Goal: Task Accomplishment & Management: Use online tool/utility

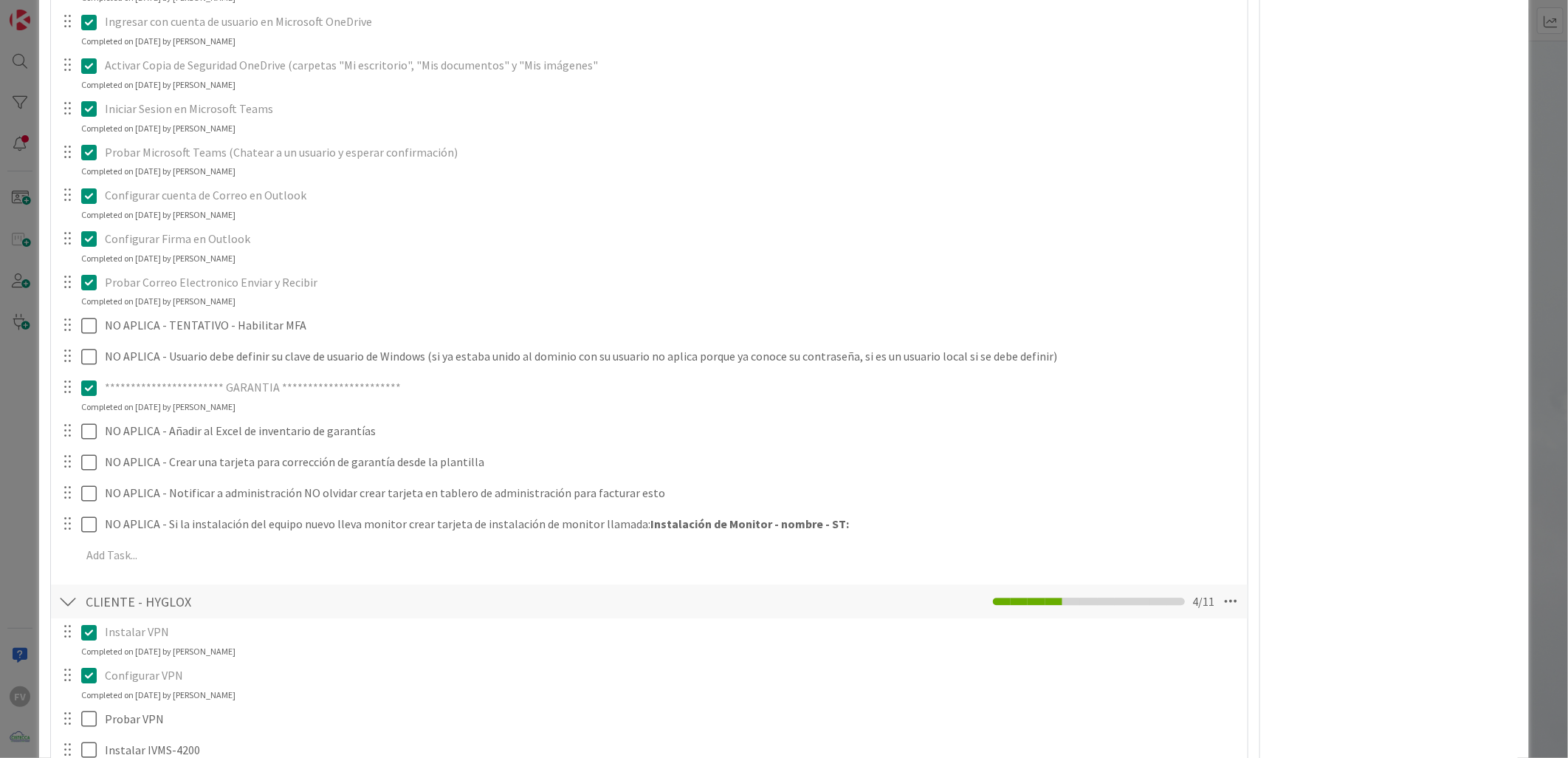
scroll to position [2544, 0]
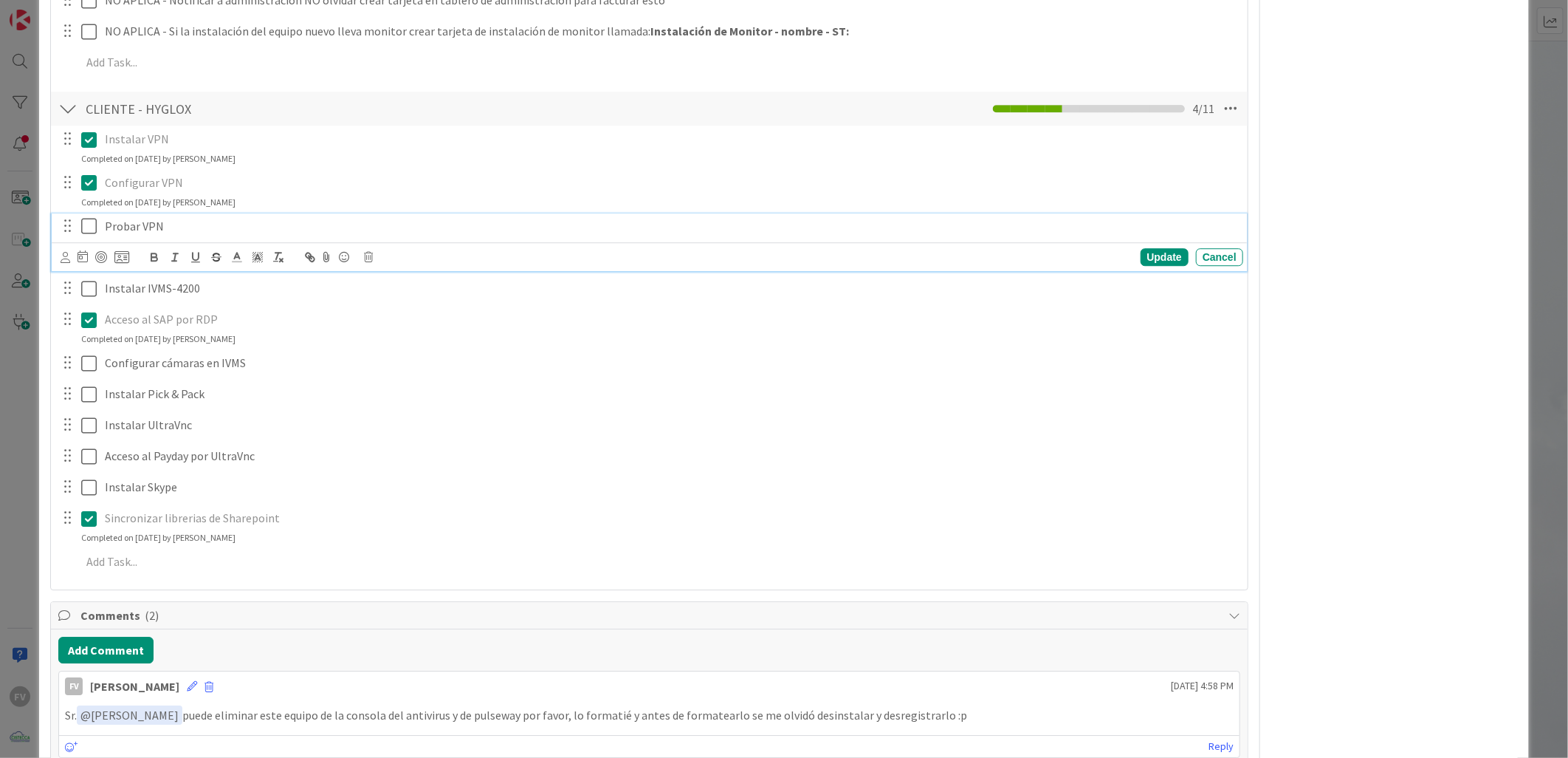
click at [93, 217] on icon at bounding box center [92, 226] width 22 height 18
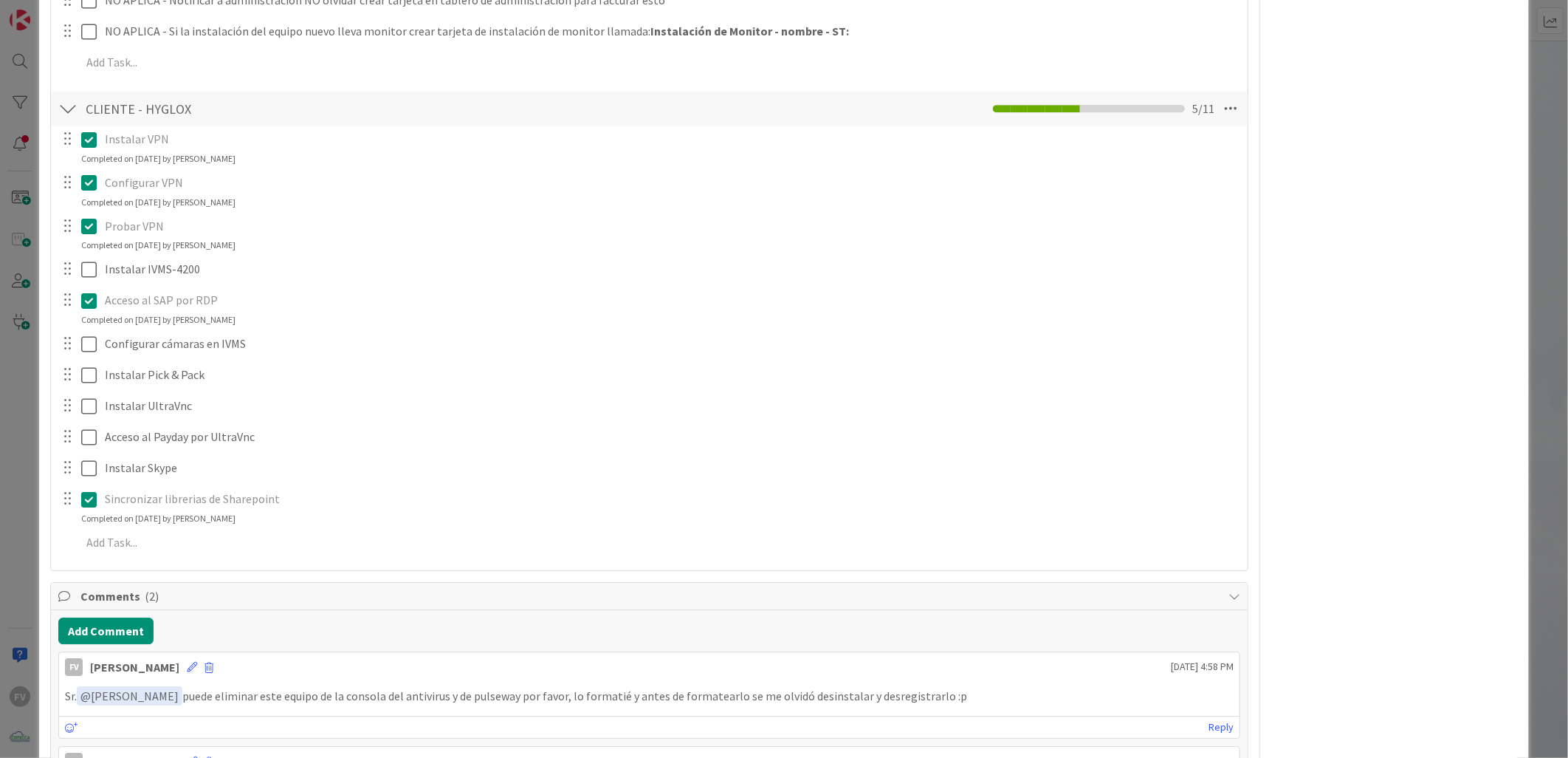
scroll to position [2625, 0]
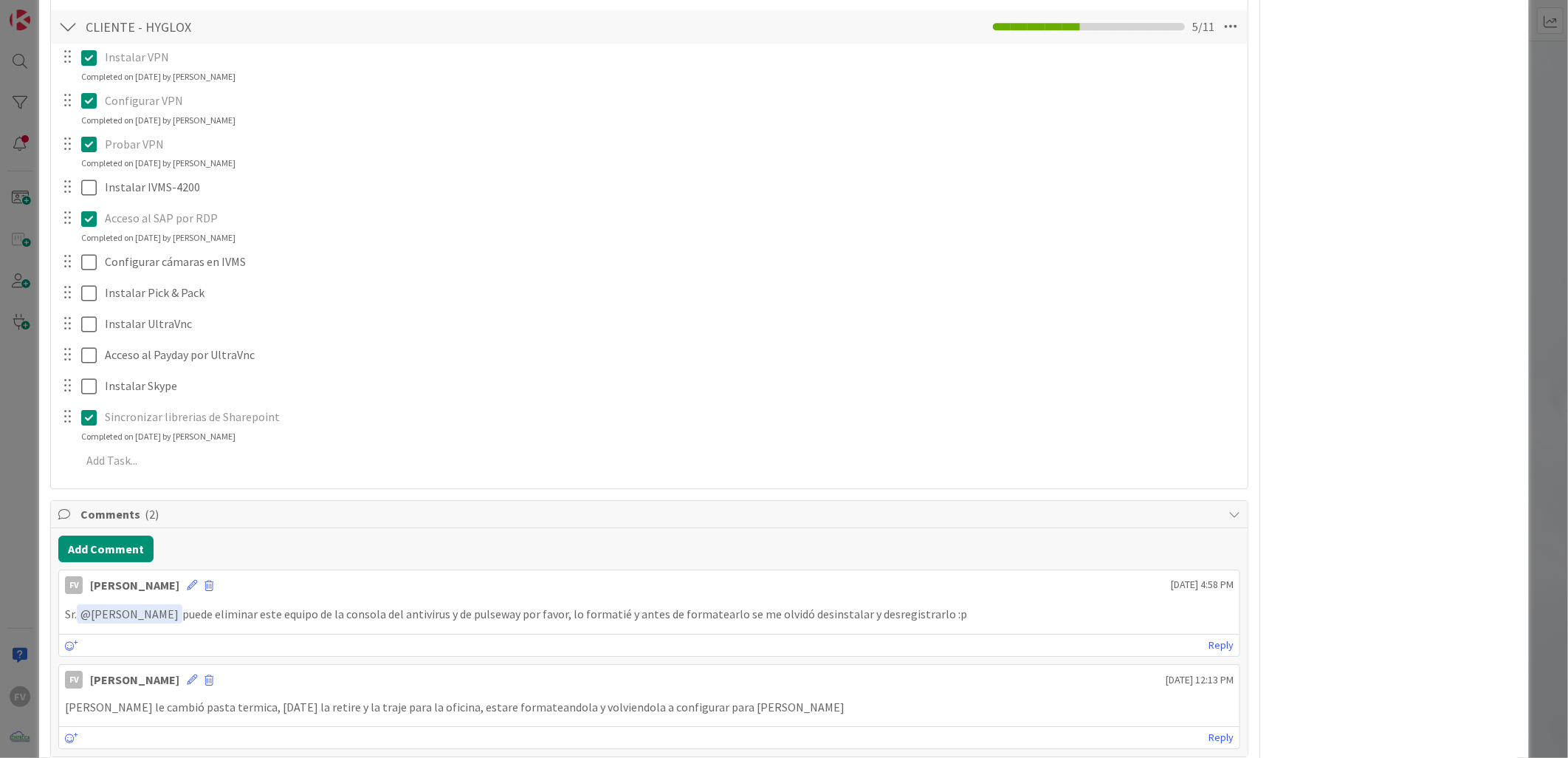
click at [26, 262] on div "**********" at bounding box center [784, 379] width 1568 height 758
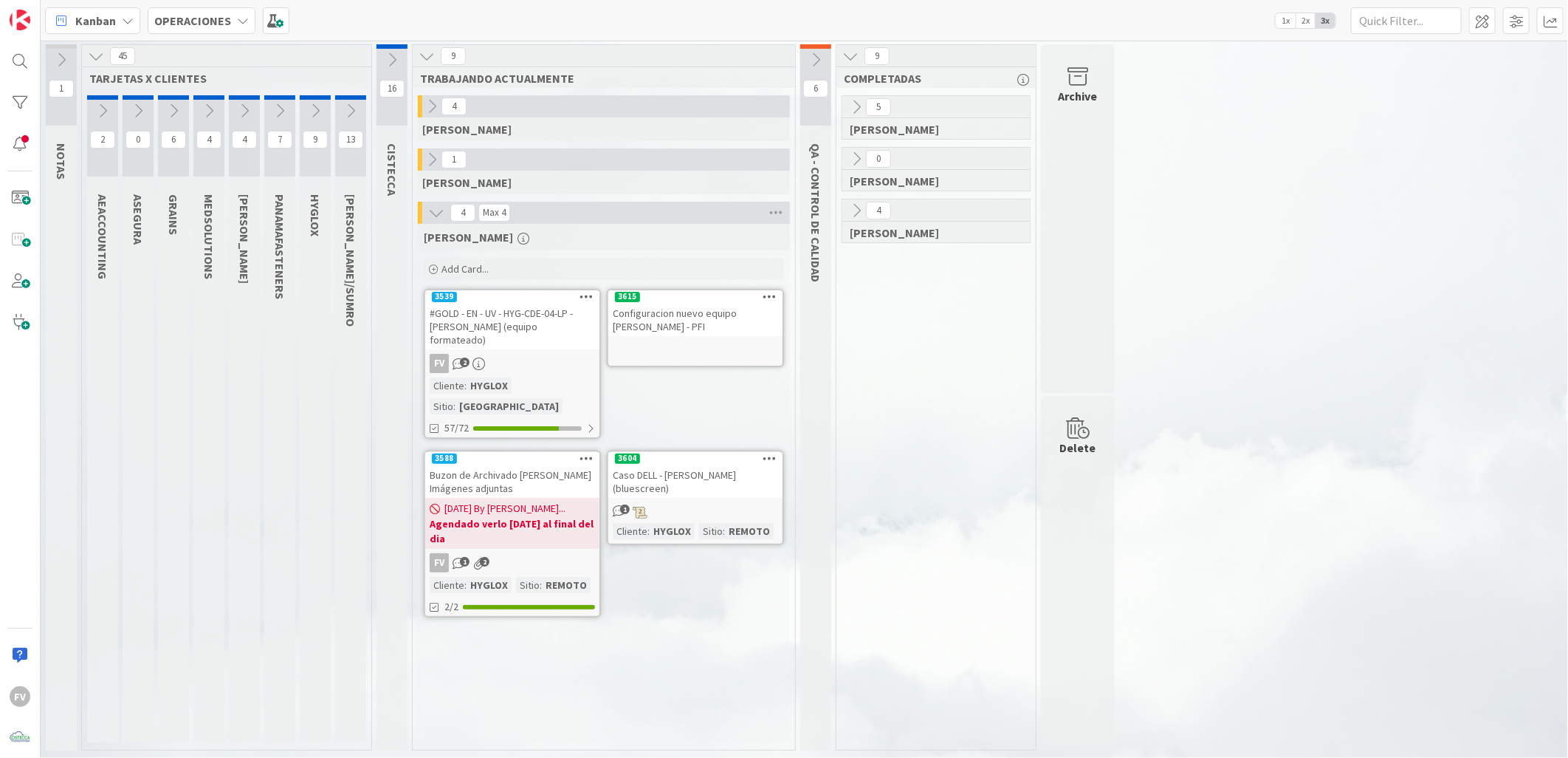
click at [814, 45] on div at bounding box center [816, 46] width 31 height 5
click at [818, 54] on icon at bounding box center [816, 60] width 16 height 16
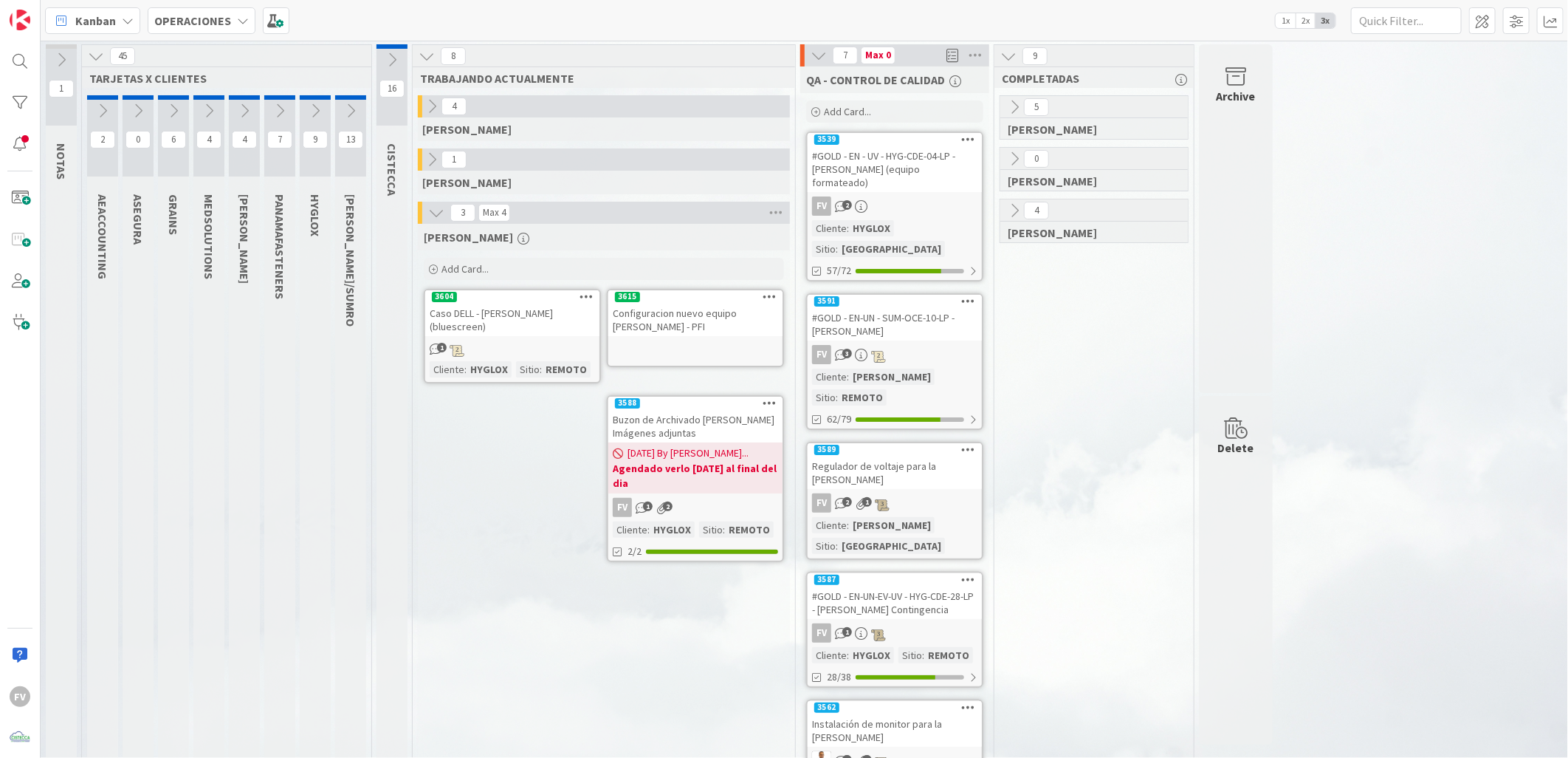
click at [739, 318] on div "Configuracion nuevo equipo [PERSON_NAME] - PFI" at bounding box center [695, 320] width 174 height 33
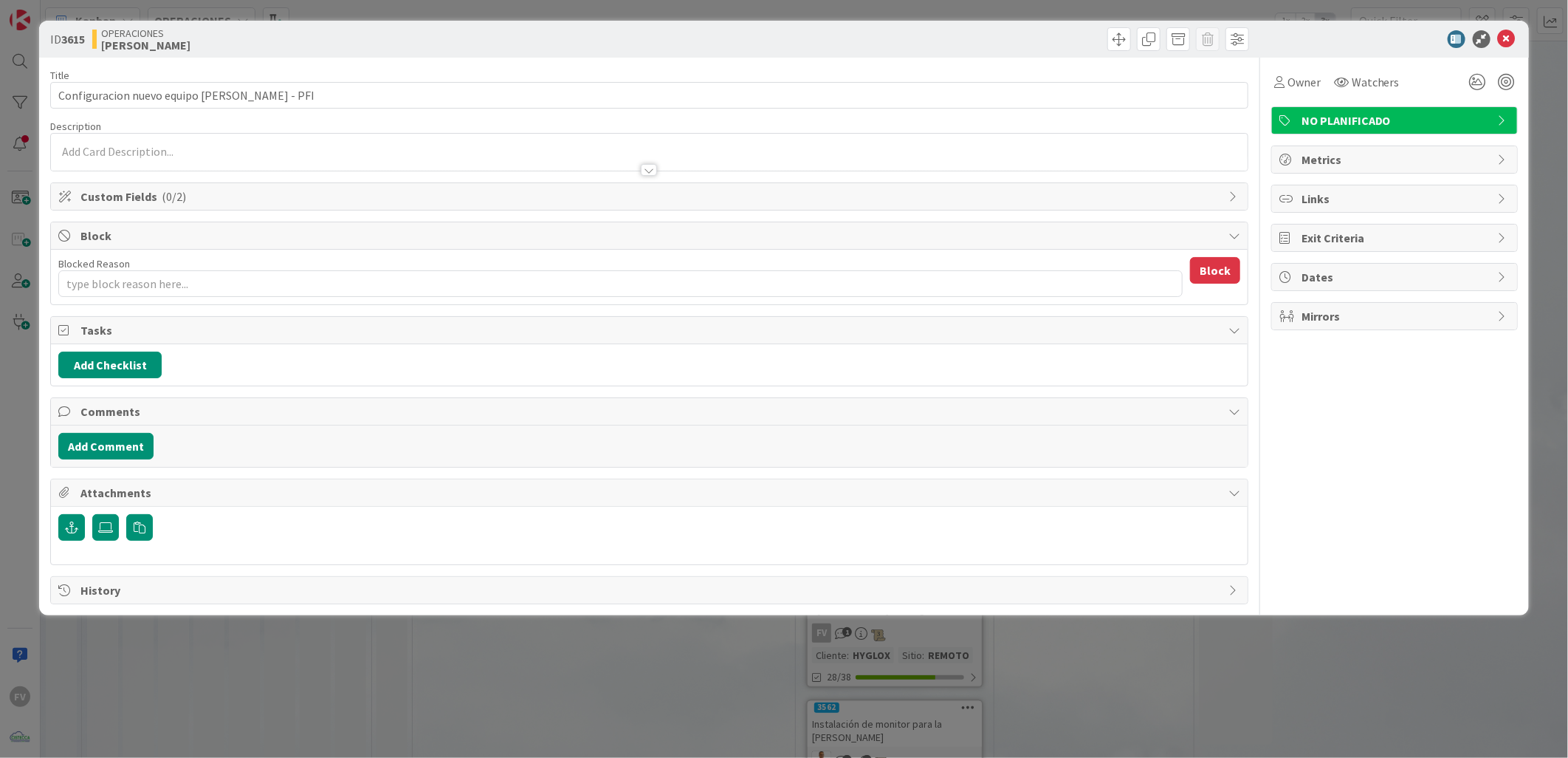
type textarea "x"
click at [148, 362] on button "Add Checklist" at bounding box center [110, 364] width 103 height 26
type input "P"
type input "Pasos"
type textarea "x"
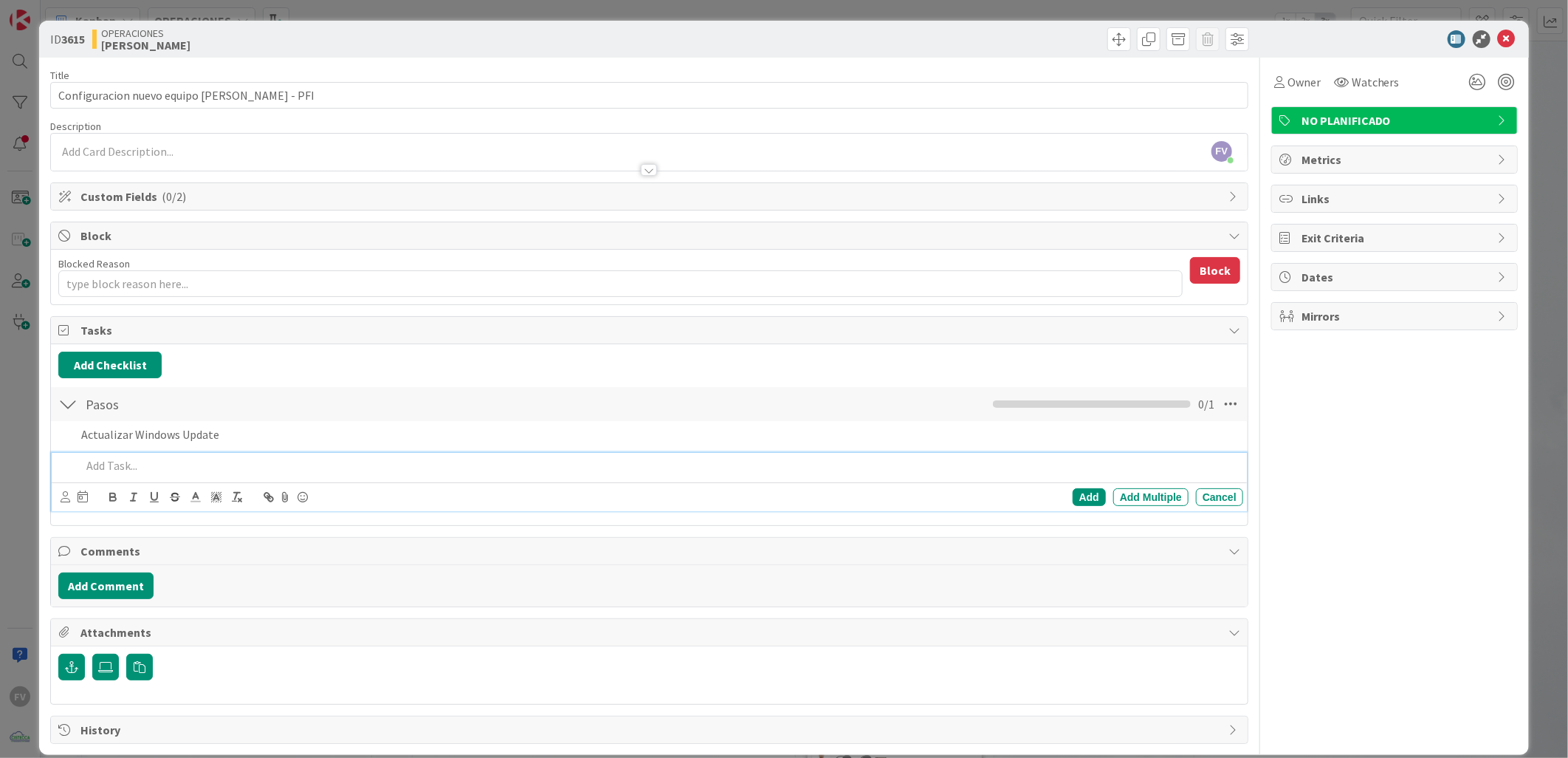
type textarea "x"
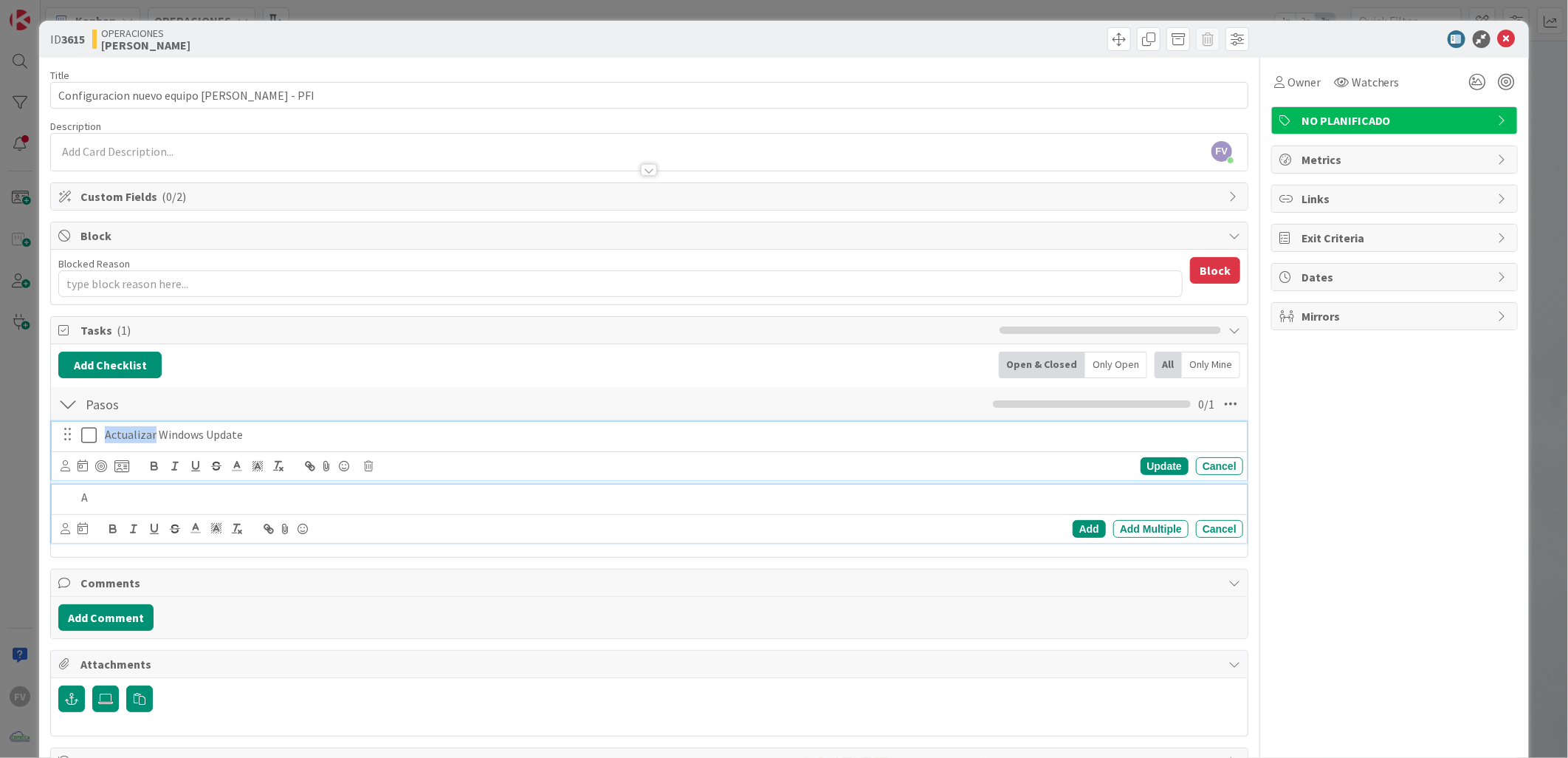
drag, startPoint x: 153, startPoint y: 438, endPoint x: 64, endPoint y: 437, distance: 89.0
click at [65, 437] on div "Actualizar Windows Update" at bounding box center [650, 435] width 1186 height 25
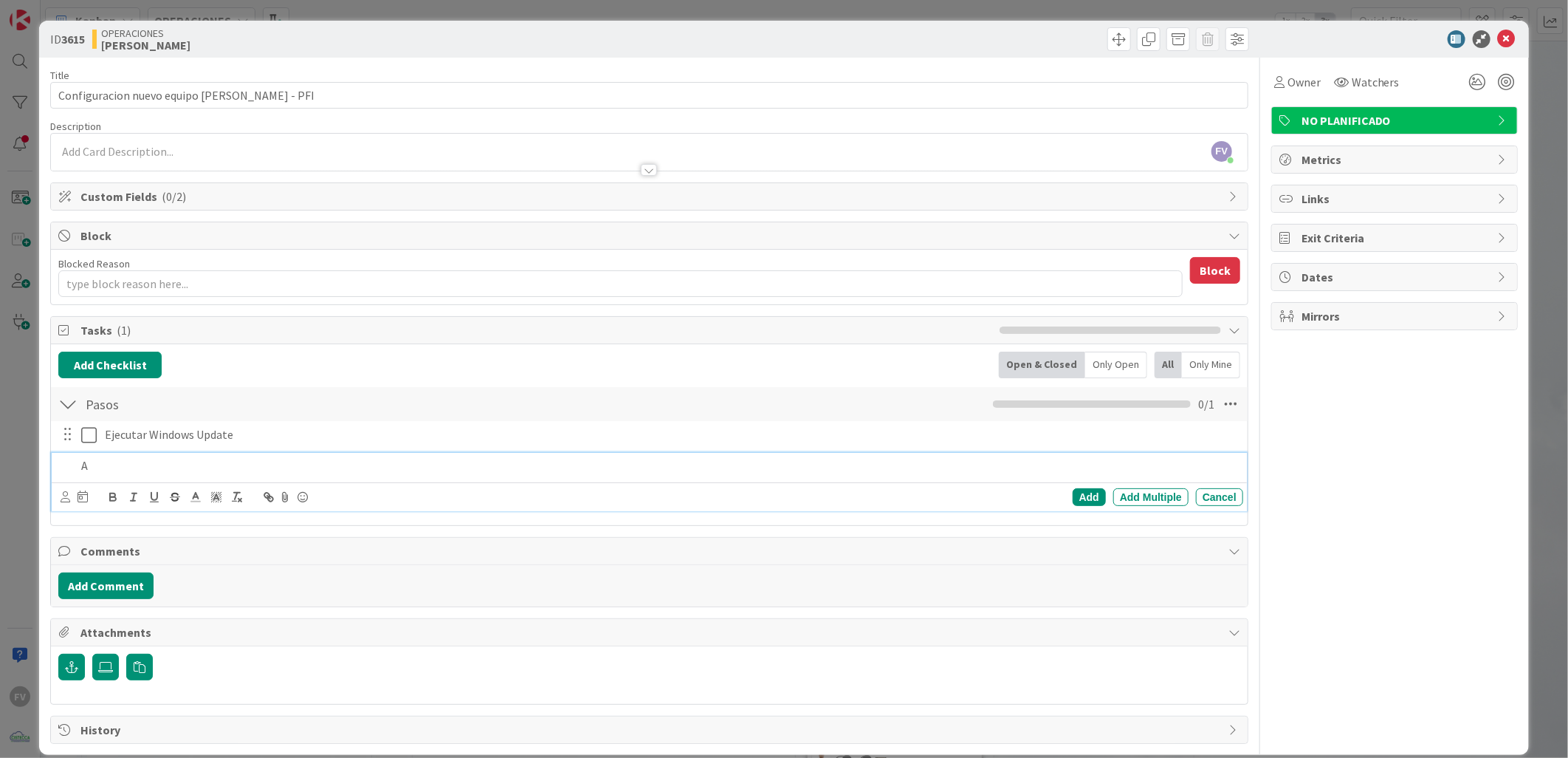
click at [350, 469] on p "A" at bounding box center [659, 466] width 1156 height 17
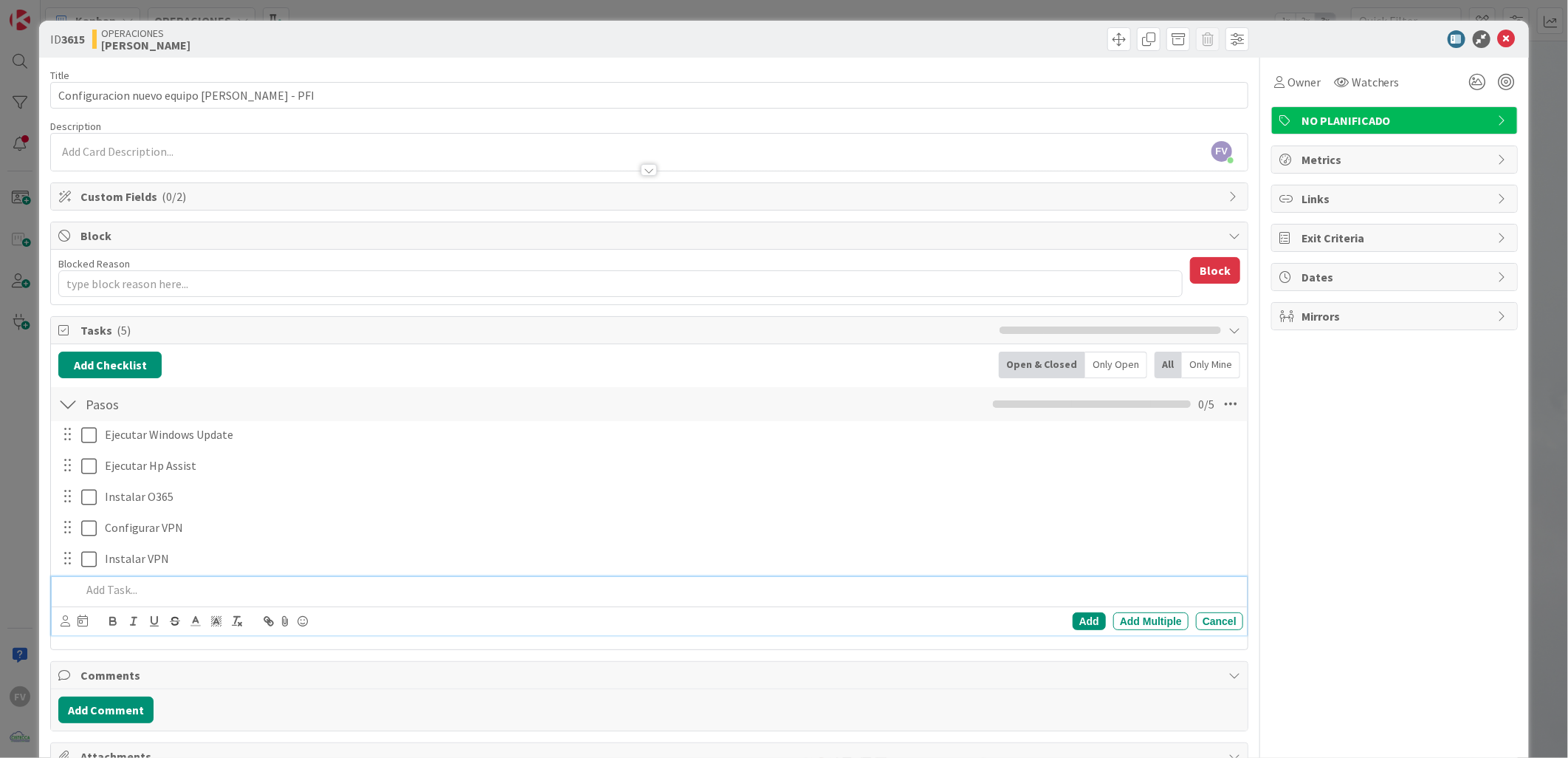
click at [155, 574] on div "Ejecutar Windows Update Update Cancel Ejecutar Hp Assist Update Cancel Instalar…" at bounding box center [649, 531] width 1182 height 220
click at [163, 585] on p at bounding box center [659, 589] width 1156 height 17
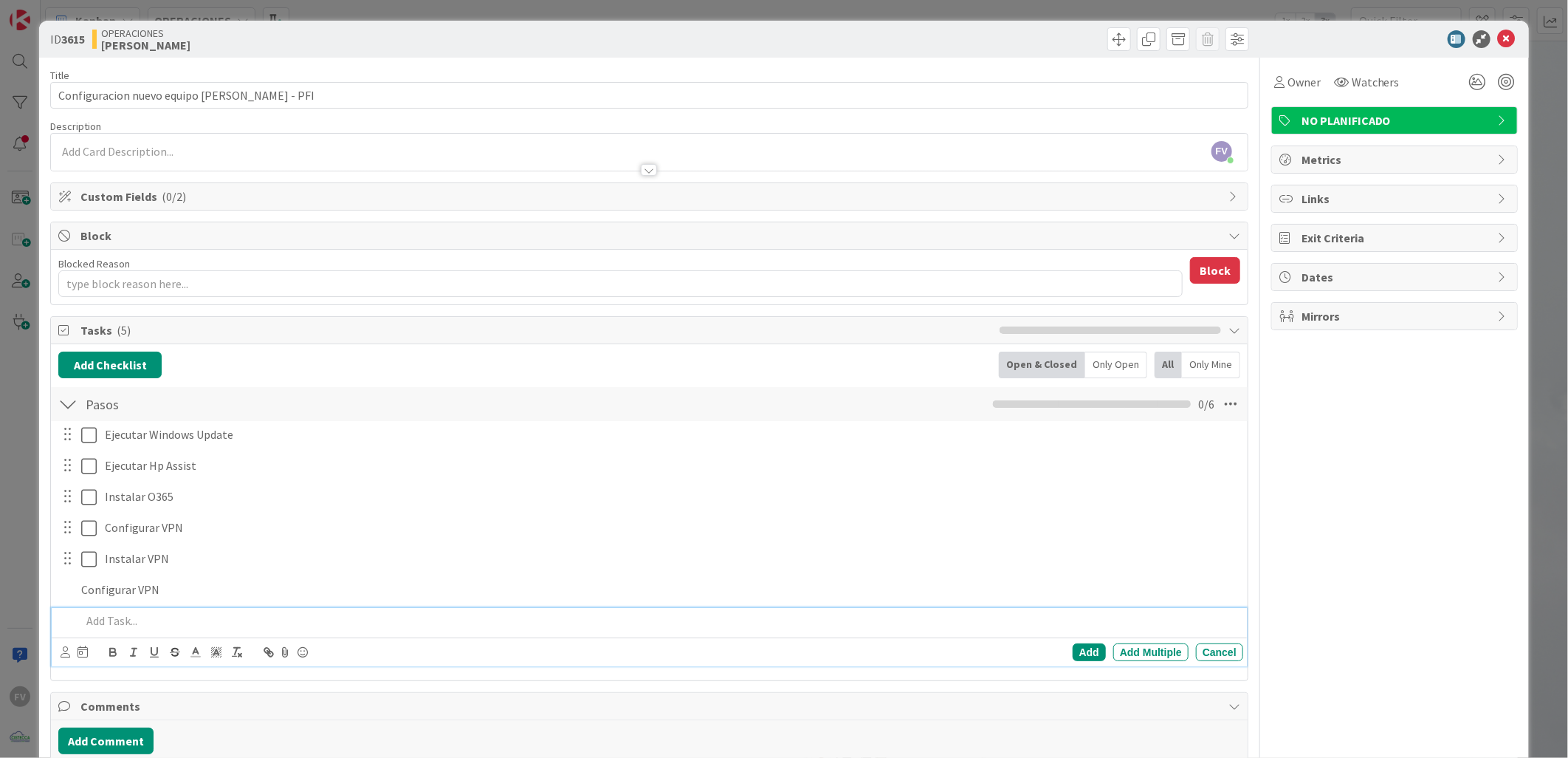
type textarea "x"
